Goal: Task Accomplishment & Management: Complete application form

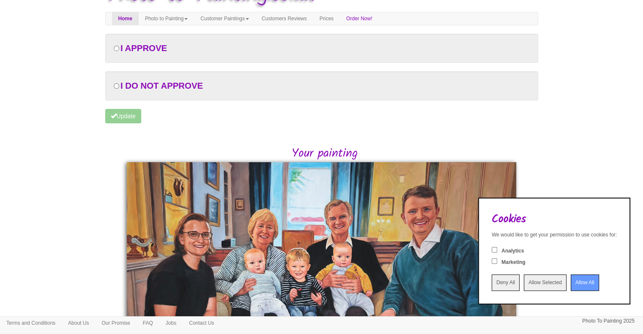
scroll to position [25, 0]
click at [571, 287] on input "Allow All" at bounding box center [585, 283] width 28 height 16
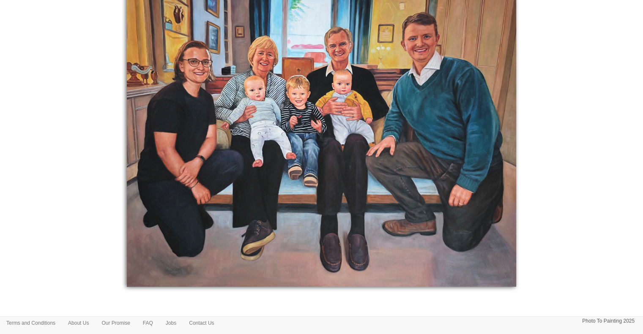
scroll to position [0, 0]
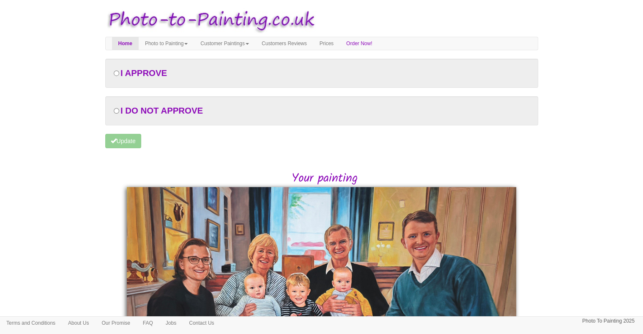
click at [112, 71] on div "I APPROVE" at bounding box center [321, 73] width 433 height 29
radio input "true"
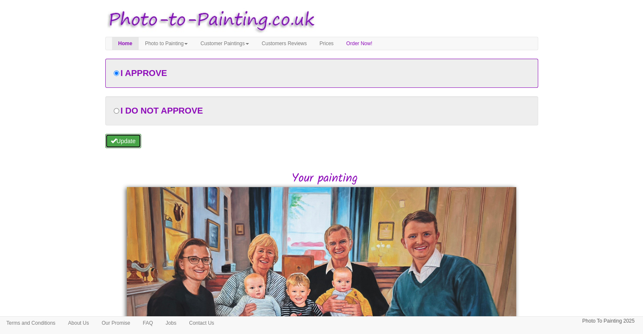
click at [131, 140] on button "Update" at bounding box center [123, 141] width 36 height 14
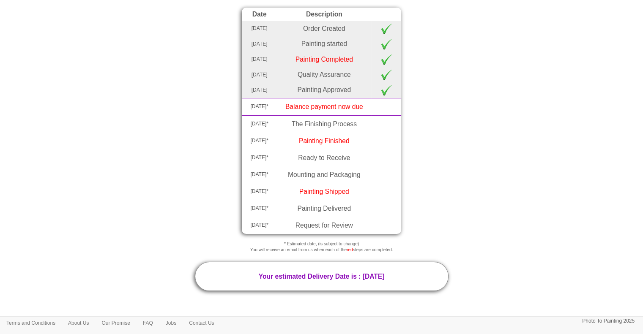
scroll to position [85, 0]
